Goal: Task Accomplishment & Management: Use online tool/utility

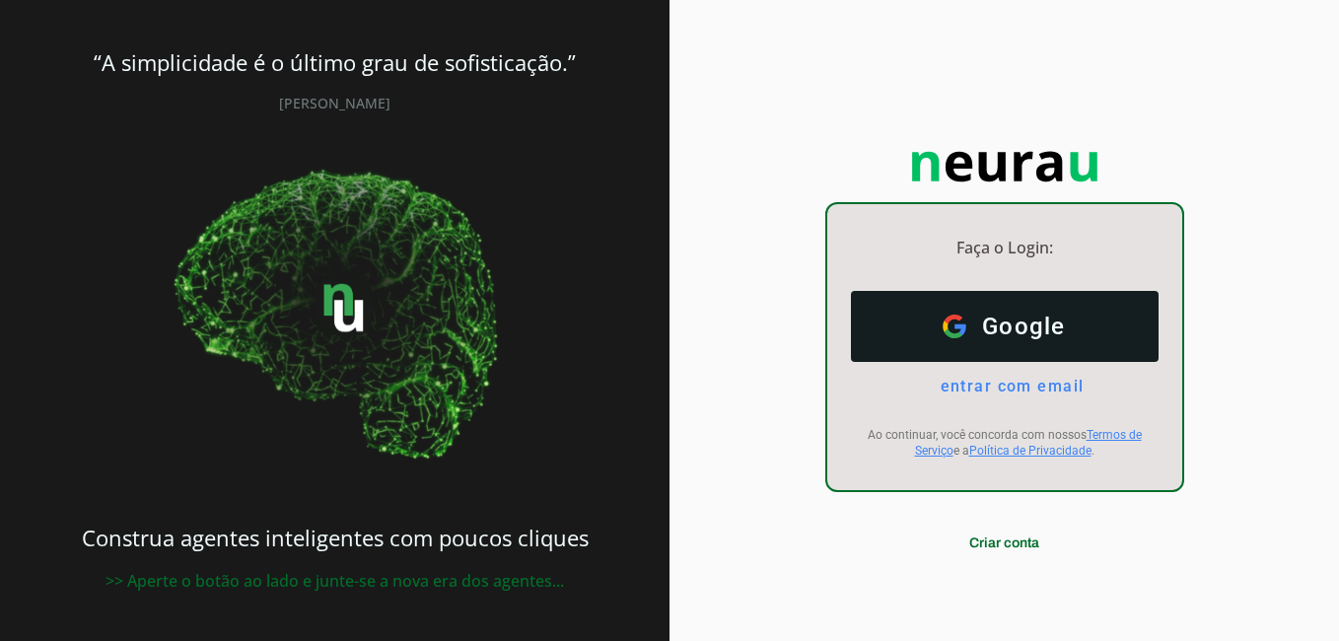
click at [892, 283] on div "Google Google entrar com email E-mail Ao continuar, você concorda com nossos Te…" at bounding box center [1004, 374] width 355 height 199
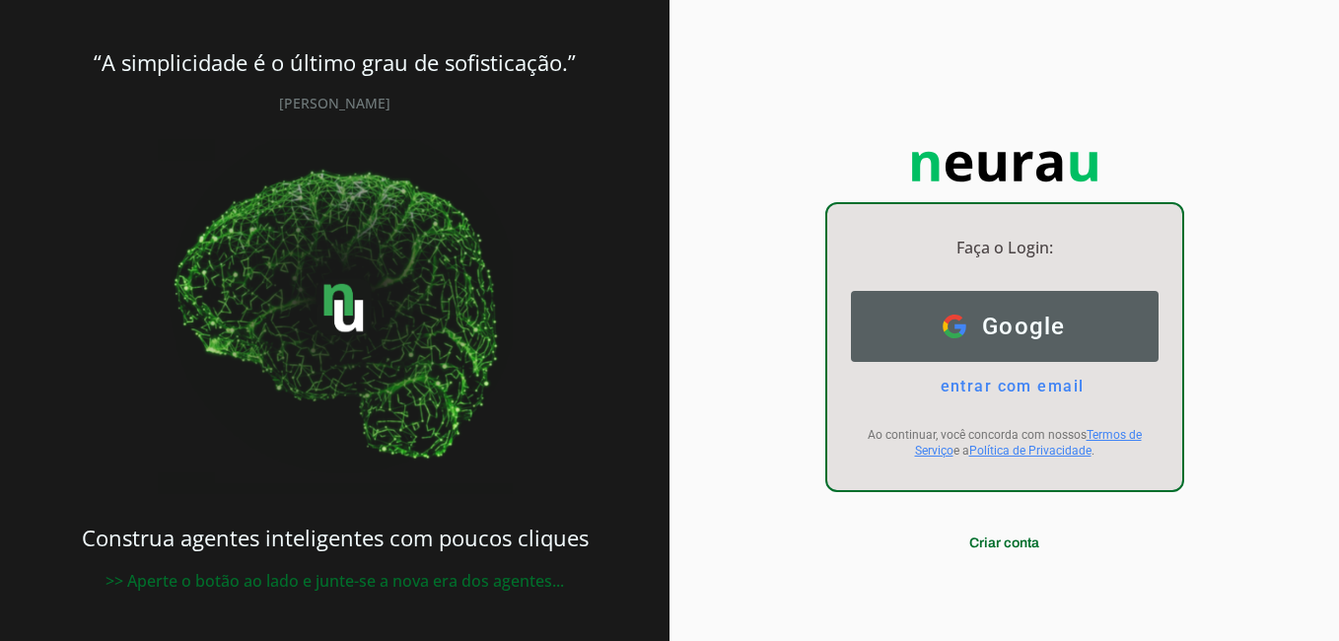
click at [899, 335] on button "Google Google" at bounding box center [1005, 326] width 308 height 71
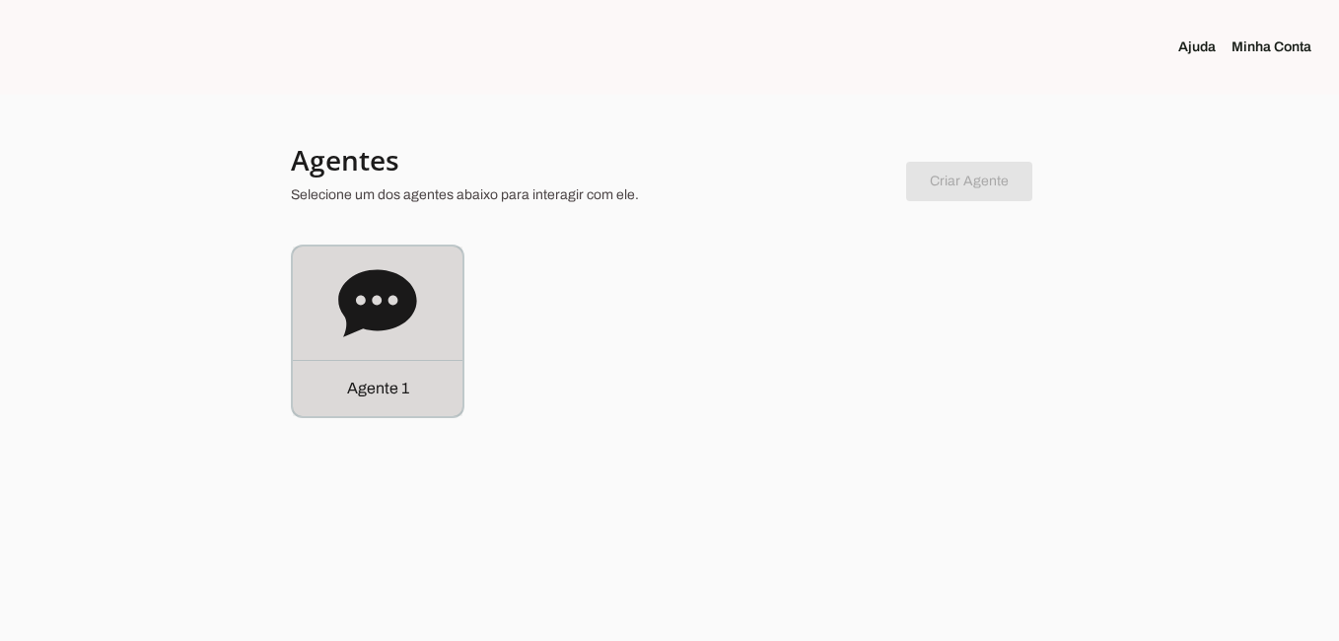
click at [359, 278] on icon at bounding box center [377, 302] width 78 height 67
